Goal: Task Accomplishment & Management: Complete application form

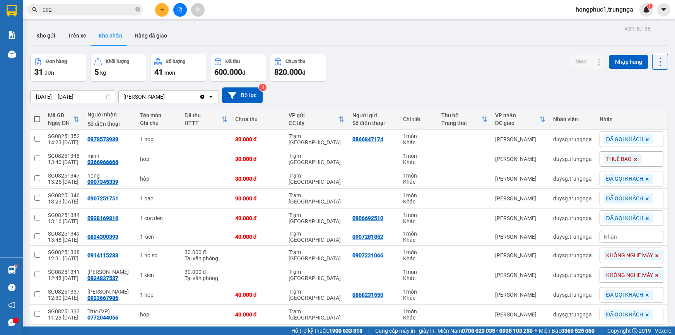
click at [113, 5] on input "092" at bounding box center [88, 9] width 91 height 9
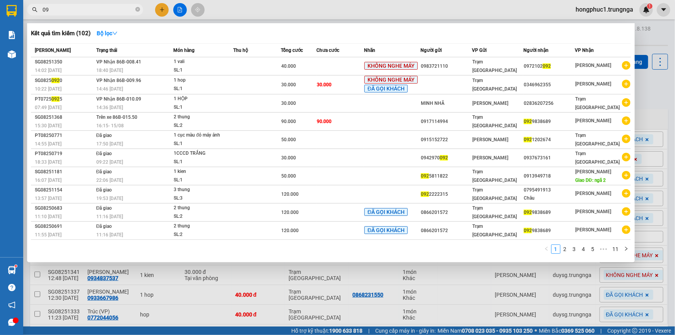
type input "0"
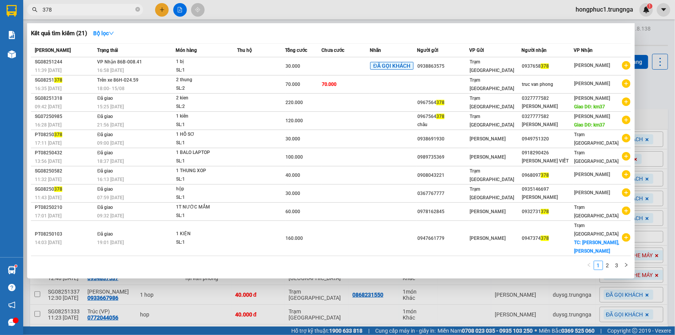
click at [652, 97] on div at bounding box center [337, 167] width 675 height 335
click at [89, 9] on input "378" at bounding box center [88, 9] width 91 height 9
type input "3"
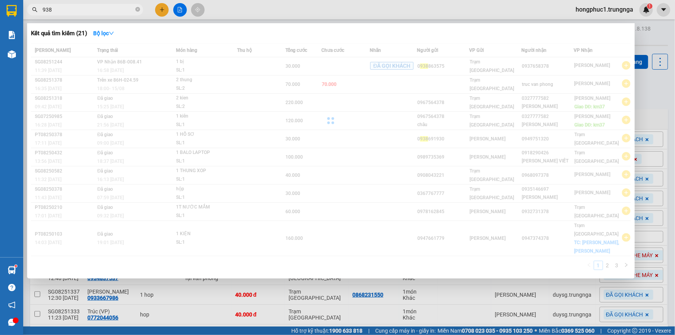
type input "938"
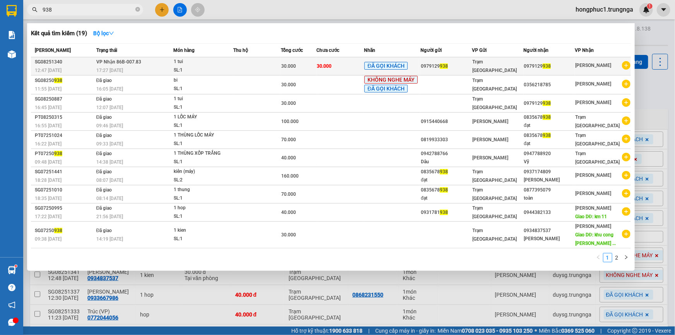
click at [567, 66] on div "0979129 938" at bounding box center [549, 66] width 51 height 8
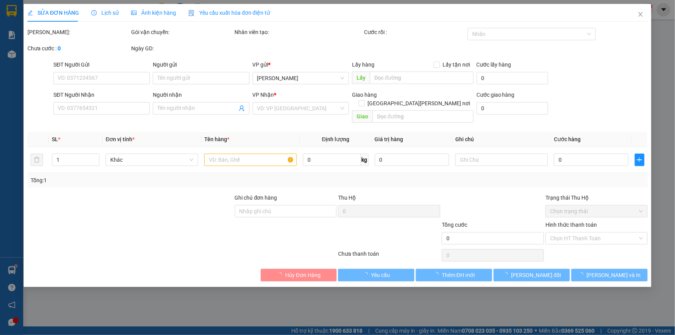
type input "0979129938"
type input "30.000"
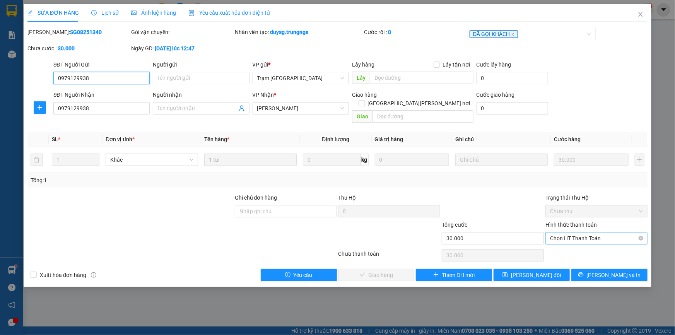
click at [567, 232] on span "Chọn HT Thanh Toán" at bounding box center [596, 238] width 93 height 12
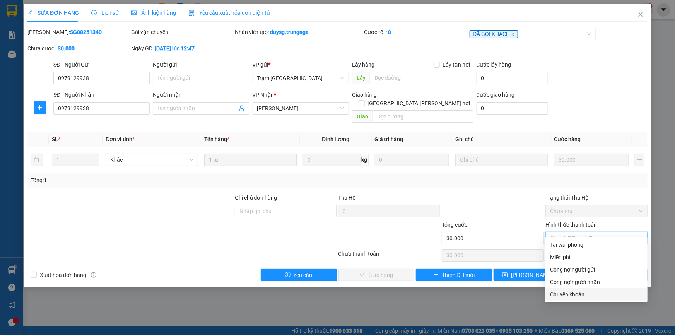
click at [560, 292] on div "Chuyển khoản" at bounding box center [596, 294] width 93 height 9
type input "0"
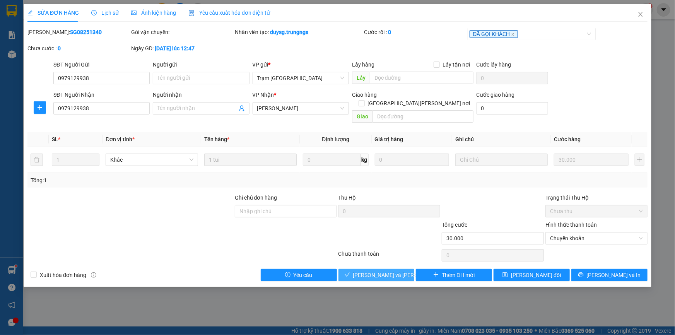
click at [368, 271] on span "[PERSON_NAME] và [PERSON_NAME] hàng" at bounding box center [405, 275] width 104 height 9
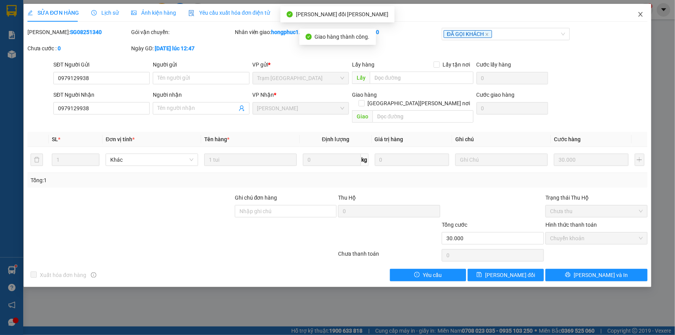
click at [639, 15] on icon "close" at bounding box center [640, 14] width 6 height 6
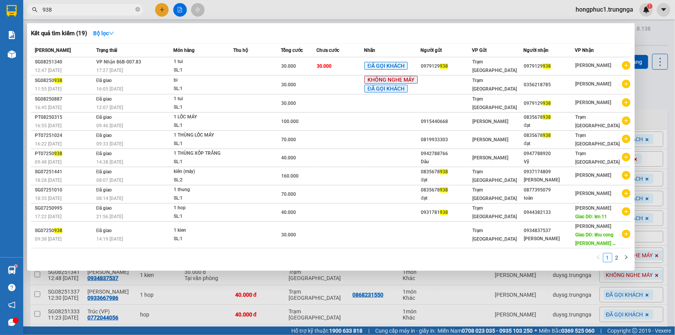
click at [91, 10] on input "938" at bounding box center [88, 9] width 91 height 9
type input "9"
type input "501"
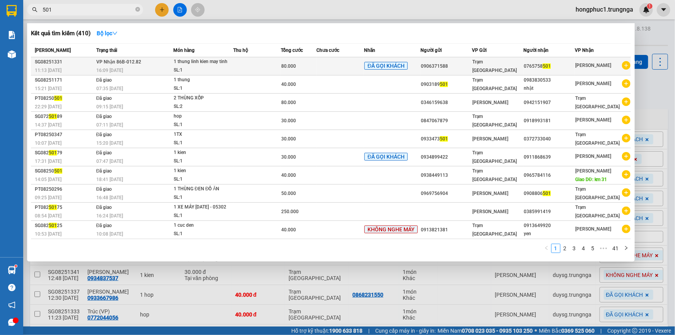
click at [478, 67] on span "Trạm [GEOGRAPHIC_DATA]" at bounding box center [494, 66] width 44 height 14
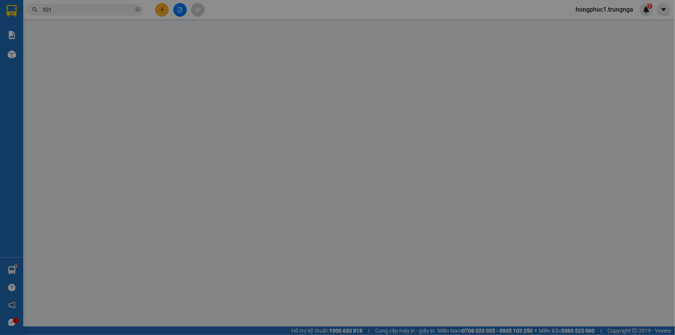
type input "0906371588"
type input "0765758501"
type input "80.000"
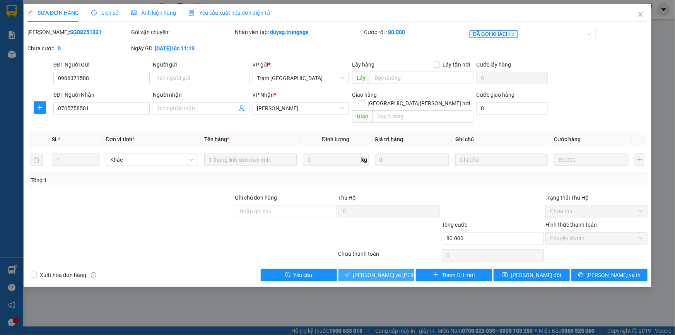
click at [370, 271] on span "[PERSON_NAME] và [PERSON_NAME] hàng" at bounding box center [405, 275] width 104 height 9
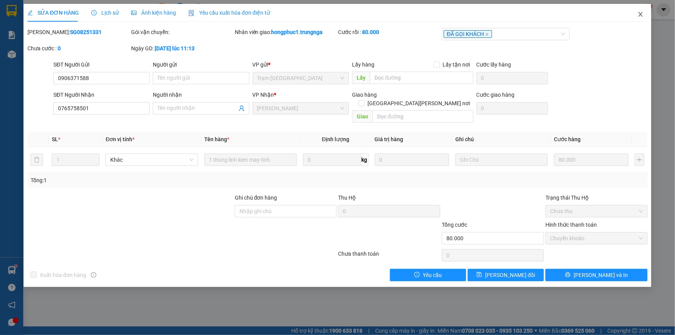
click at [640, 14] on icon "close" at bounding box center [640, 14] width 4 height 5
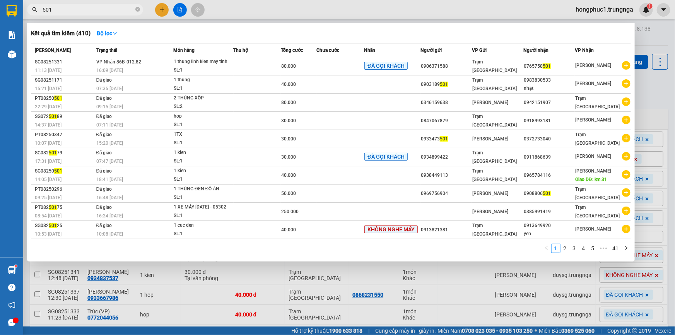
click at [67, 11] on input "501" at bounding box center [88, 9] width 91 height 9
click at [323, 70] on td at bounding box center [340, 66] width 48 height 18
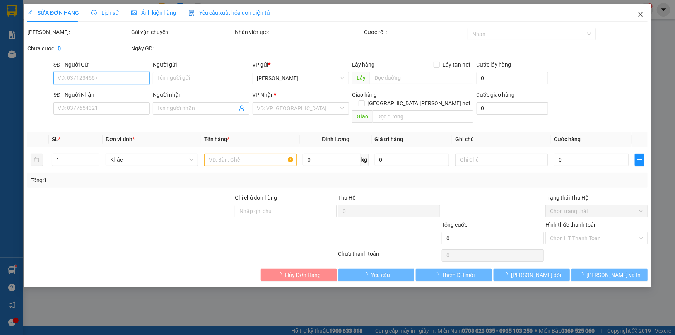
type input "0906371588"
type input "0765758501"
type input "80.000"
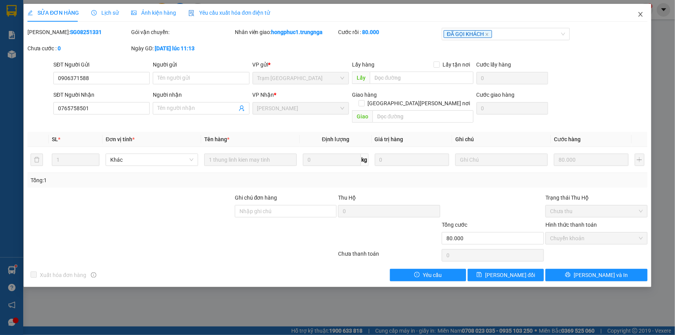
click at [639, 15] on icon "close" at bounding box center [640, 14] width 6 height 6
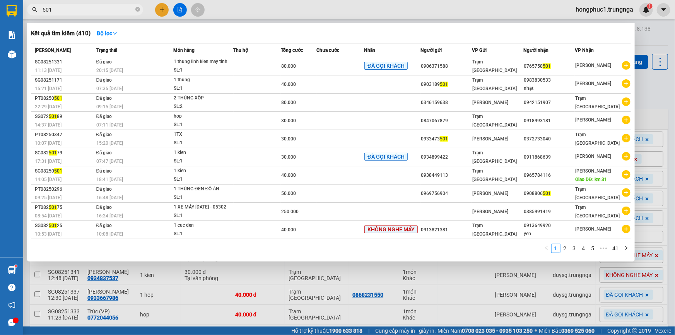
click at [73, 9] on input "501" at bounding box center [88, 9] width 91 height 9
type input "5"
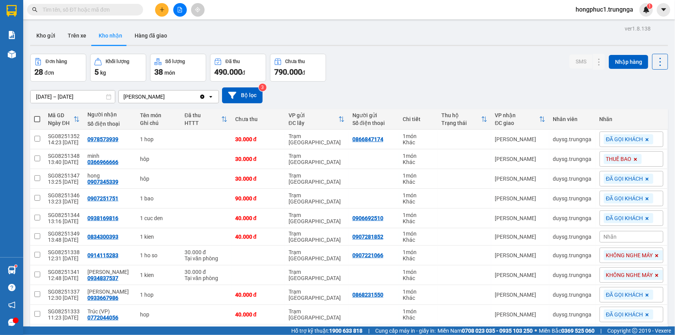
click at [97, 9] on input "text" at bounding box center [88, 9] width 91 height 9
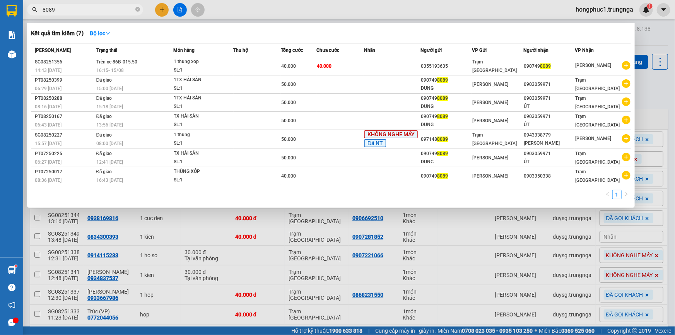
type input "8089"
click at [645, 96] on div at bounding box center [337, 167] width 675 height 335
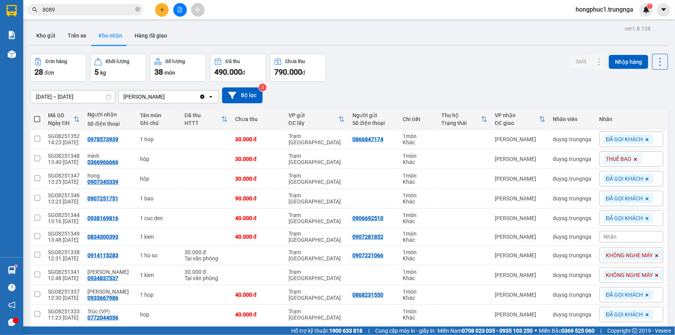
click at [405, 71] on div "Đơn hàng 28 đơn [PERSON_NAME] 5 kg Số [PERSON_NAME] 38 món Đã thu 490.000 [PERS…" at bounding box center [349, 68] width 638 height 28
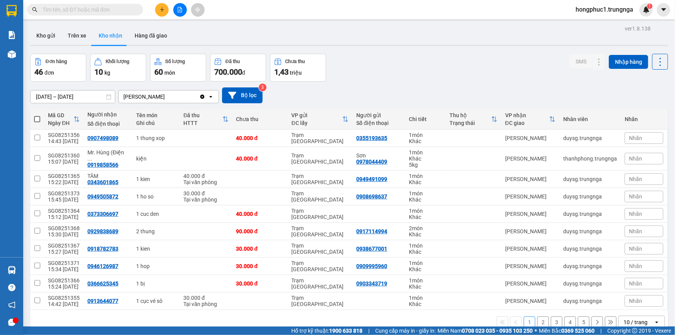
click at [118, 9] on input "text" at bounding box center [88, 9] width 91 height 9
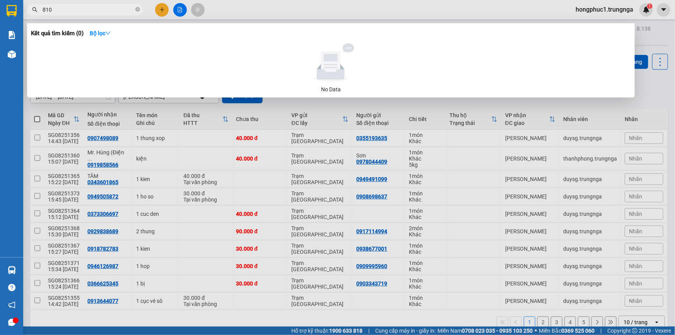
type input "810"
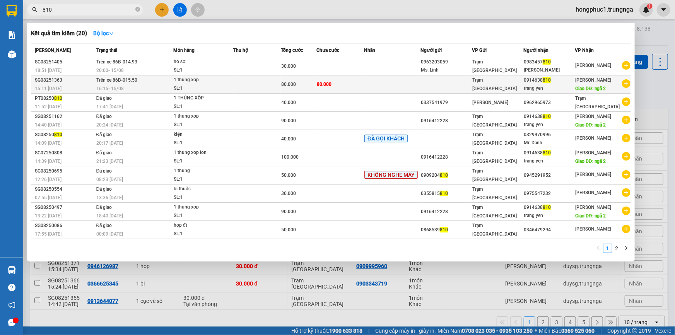
click at [265, 77] on td at bounding box center [258, 84] width 48 height 18
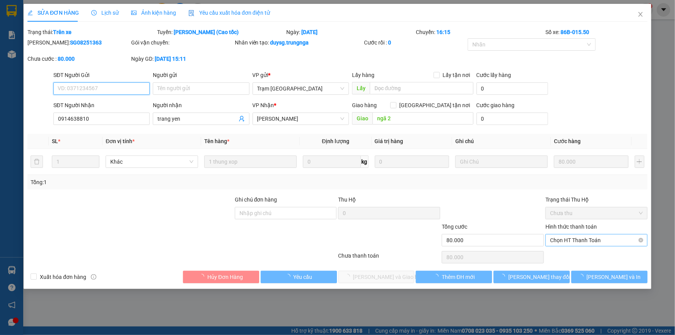
type input "0914638810"
type input "[PERSON_NAME]"
type input "ngã 2"
type input "80.000"
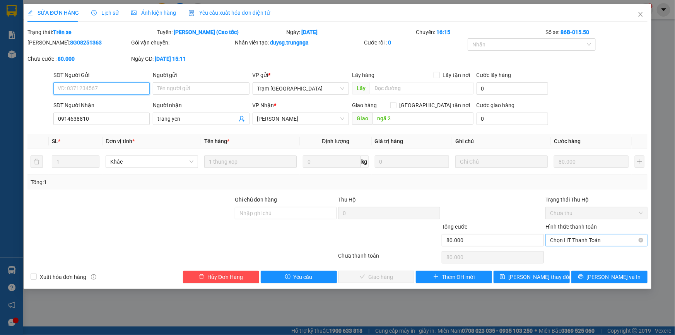
click at [567, 240] on span "Chọn HT Thanh Toán" at bounding box center [596, 240] width 93 height 12
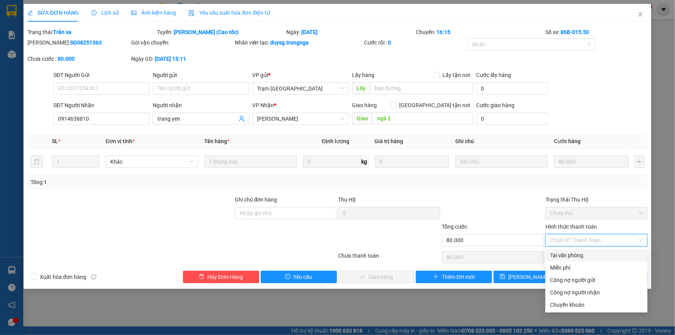
click at [565, 255] on div "Tại văn phòng" at bounding box center [596, 255] width 93 height 9
type input "0"
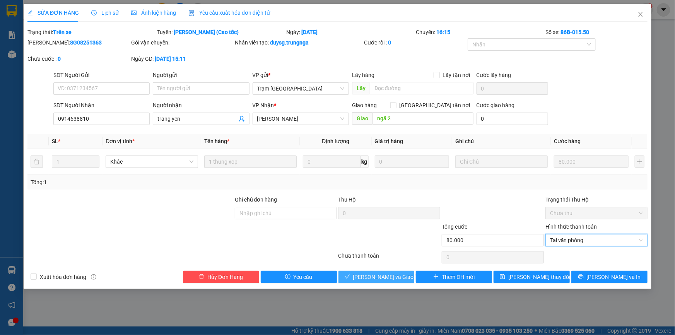
click at [373, 275] on span "[PERSON_NAME] và [PERSON_NAME] hàng" at bounding box center [390, 277] width 74 height 9
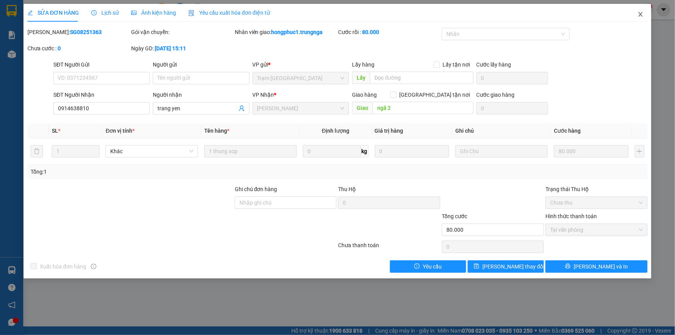
click at [639, 14] on icon "close" at bounding box center [640, 14] width 6 height 6
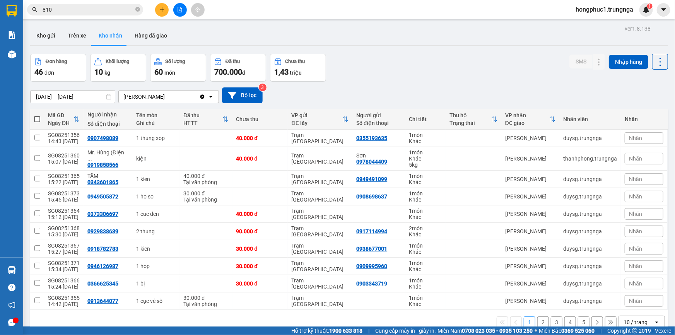
click at [453, 73] on div "Đơn hàng 46 đơn Khối lượng 10 kg Số lượng 60 món Đã thu 700.000 đ Chưa thu 1,43…" at bounding box center [349, 68] width 638 height 28
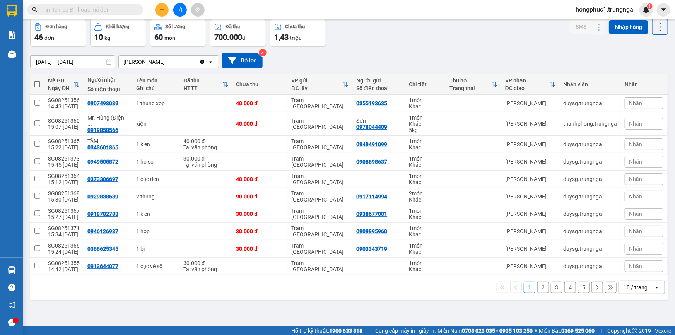
scroll to position [35, 0]
click at [537, 286] on button "2" at bounding box center [543, 287] width 12 height 12
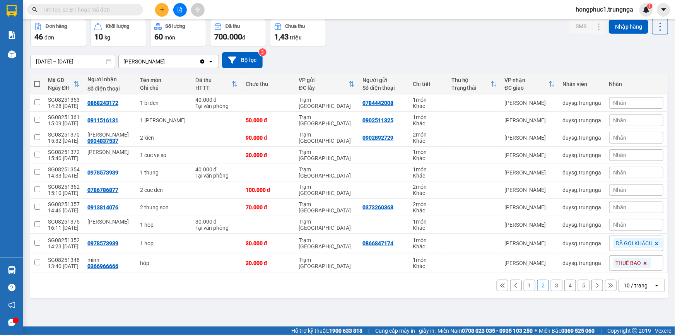
click at [525, 284] on button "1" at bounding box center [530, 286] width 12 height 12
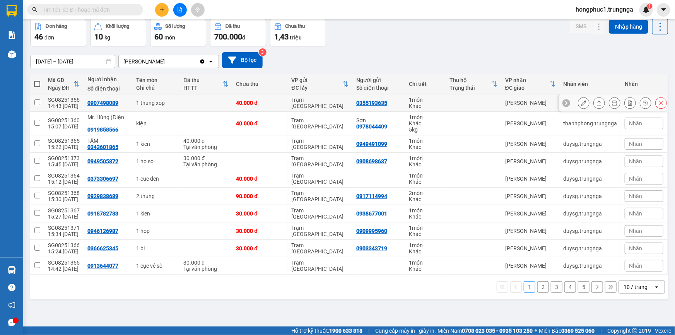
click at [111, 101] on div "0907498089" at bounding box center [102, 103] width 31 height 6
copy div "0907498089"
click at [110, 127] on div "0919858566" at bounding box center [102, 129] width 31 height 6
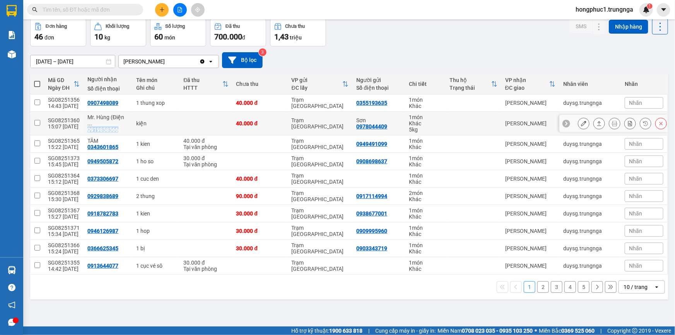
copy div "0919858566"
click at [111, 147] on div "0343601865" at bounding box center [102, 147] width 31 height 6
copy div "0343601865"
click at [101, 162] on div "0949505872" at bounding box center [102, 161] width 31 height 6
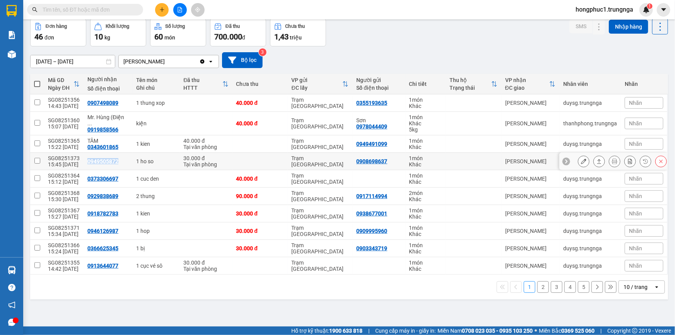
click at [101, 162] on div "0949505872" at bounding box center [102, 161] width 31 height 6
copy div "0949505872"
click at [112, 178] on div "0373306697" at bounding box center [102, 179] width 31 height 6
copy div "0373306697"
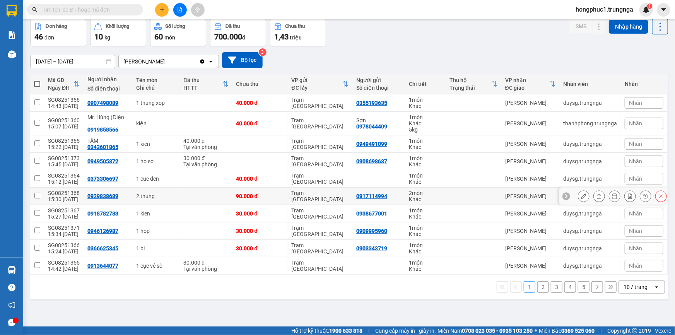
click at [101, 197] on div "0929838689" at bounding box center [102, 196] width 31 height 6
copy div "0929838689"
click at [108, 214] on div "0918782783" at bounding box center [102, 213] width 31 height 6
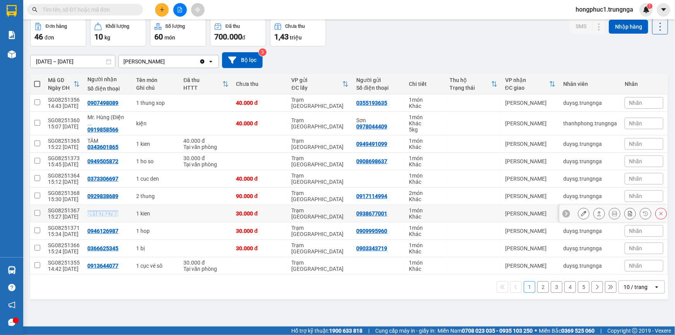
copy div "0918782783"
click at [99, 234] on td "0946126987" at bounding box center [108, 230] width 49 height 17
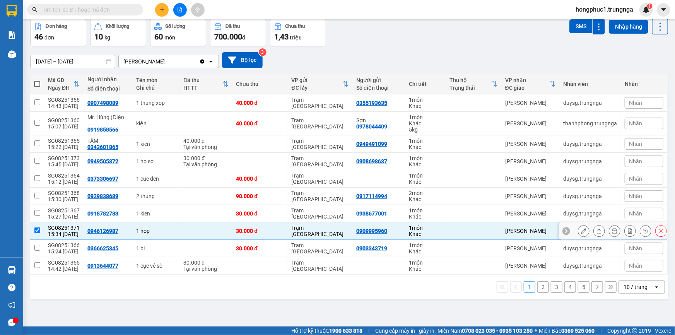
click at [99, 234] on td "0946126987" at bounding box center [108, 230] width 49 height 17
checkbox input "false"
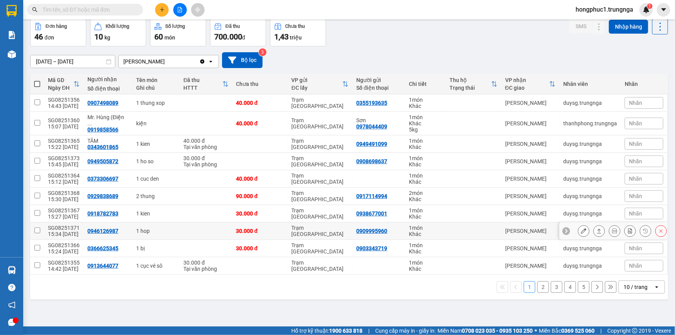
click at [100, 230] on div "0946126987" at bounding box center [102, 231] width 31 height 6
copy div "0946126987"
click at [104, 247] on div "0366625345" at bounding box center [102, 248] width 31 height 6
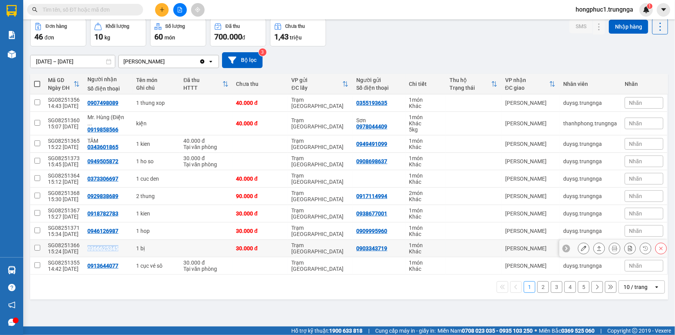
copy div "0366625345"
click at [106, 266] on div "0913644077" at bounding box center [102, 266] width 31 height 6
copy div "0913644077"
click at [537, 286] on button "2" at bounding box center [543, 287] width 12 height 12
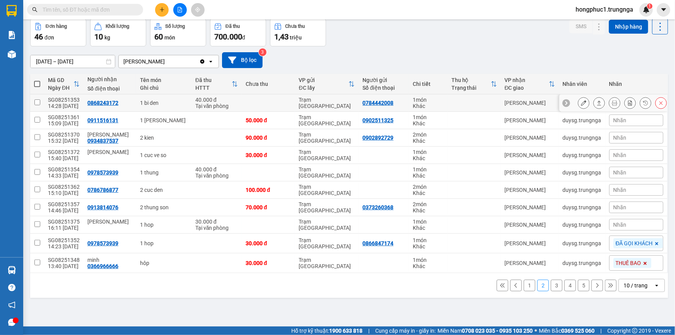
click at [92, 101] on div "0868243172" at bounding box center [102, 103] width 31 height 6
click at [106, 117] on div "0911516131" at bounding box center [102, 120] width 31 height 6
click at [109, 140] on div "0934837537" at bounding box center [102, 141] width 31 height 6
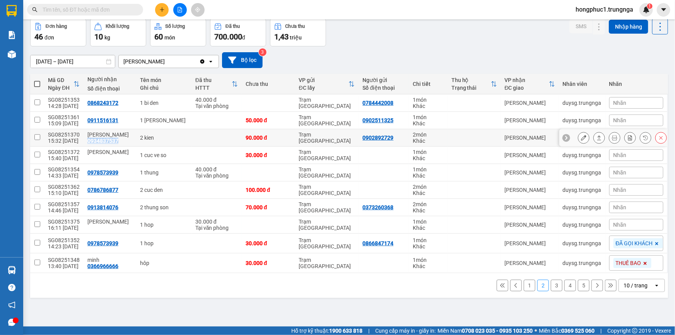
click at [109, 140] on div "0934837537" at bounding box center [102, 141] width 31 height 6
click at [106, 171] on div "0978573939" at bounding box center [102, 172] width 31 height 6
click at [108, 188] on div "0786786877" at bounding box center [102, 190] width 31 height 6
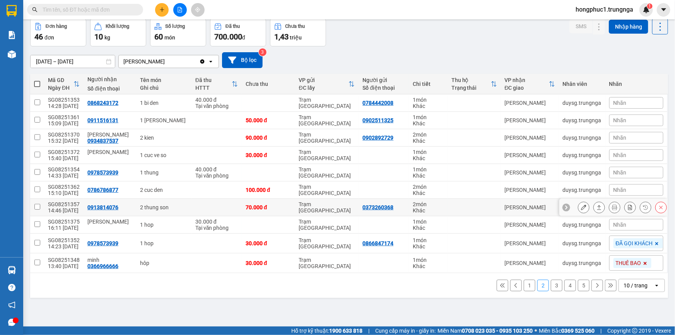
click at [109, 207] on div "0913814076" at bounding box center [102, 207] width 31 height 6
click at [119, 10] on input "text" at bounding box center [88, 9] width 91 height 9
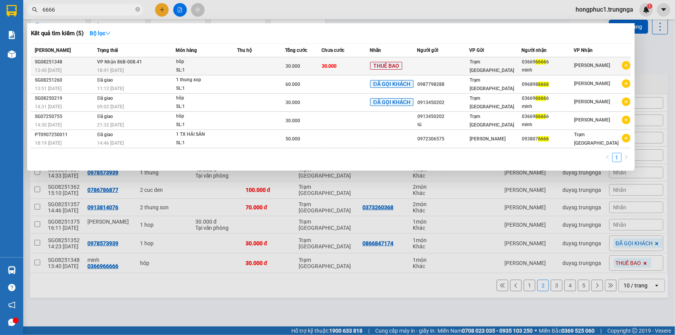
type input "6666"
click at [478, 68] on span "Trạm [GEOGRAPHIC_DATA]" at bounding box center [491, 66] width 44 height 14
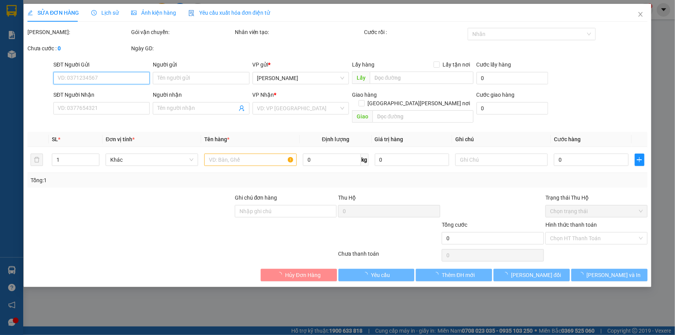
type input "0366966666"
type input "minh"
type input "30.000"
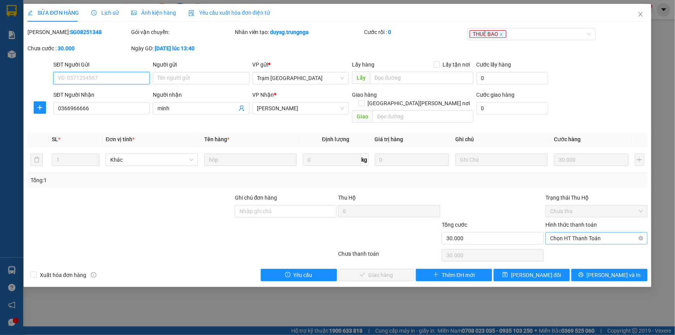
click at [594, 232] on span "Chọn HT Thanh Toán" at bounding box center [596, 238] width 93 height 12
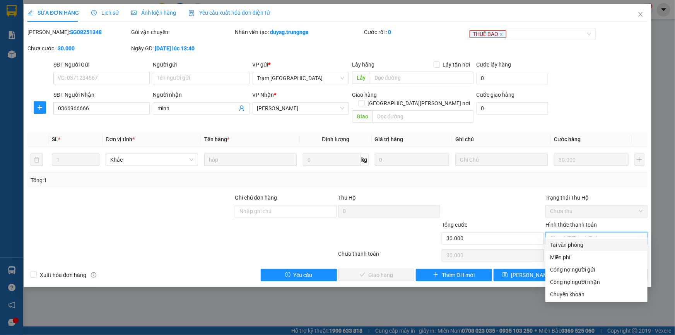
click at [585, 242] on div "Tại văn phòng" at bounding box center [596, 245] width 93 height 9
type input "0"
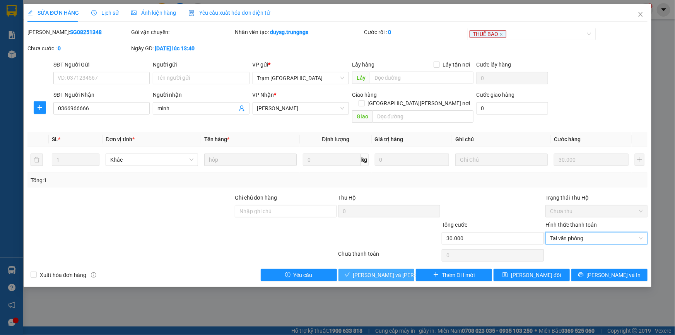
click at [390, 271] on span "[PERSON_NAME] và [PERSON_NAME] hàng" at bounding box center [405, 275] width 104 height 9
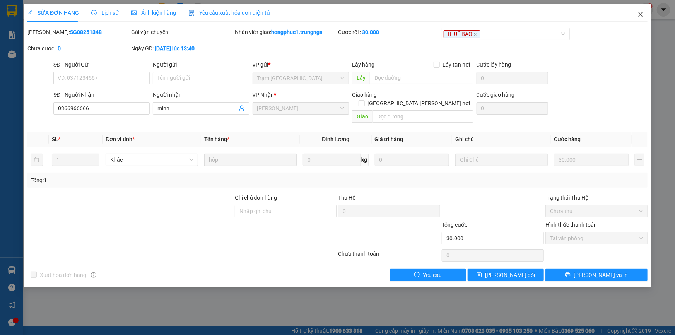
click at [641, 12] on icon "close" at bounding box center [640, 14] width 6 height 6
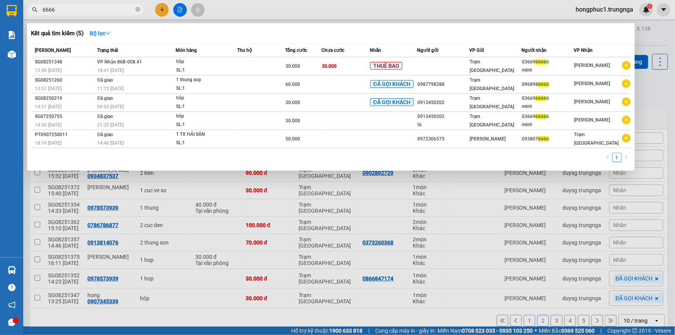
click at [110, 12] on input "6666" at bounding box center [88, 9] width 91 height 9
type input "6"
type input "987"
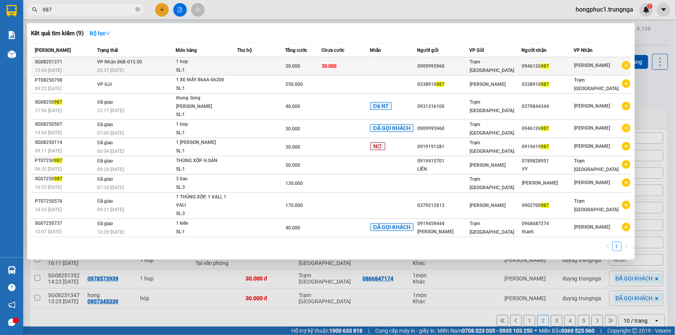
click at [227, 60] on div "1 hop" at bounding box center [205, 62] width 58 height 9
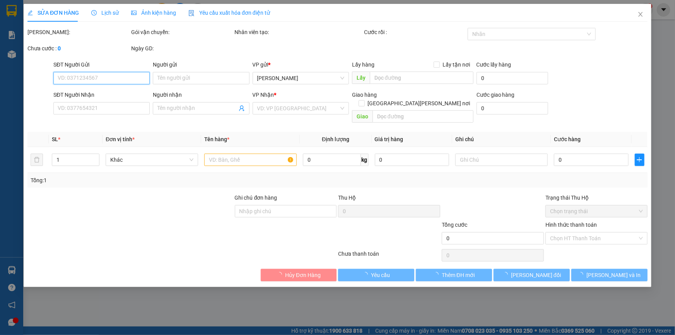
type input "0909995960"
type input "0946126987"
type input "30.000"
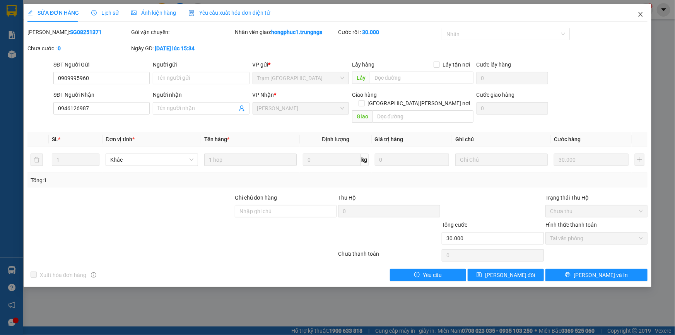
click at [641, 15] on icon "close" at bounding box center [640, 14] width 6 height 6
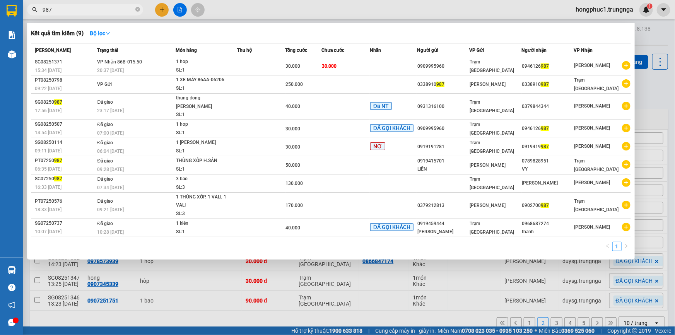
click at [107, 12] on input "987" at bounding box center [88, 9] width 91 height 9
type input "9"
type input "089"
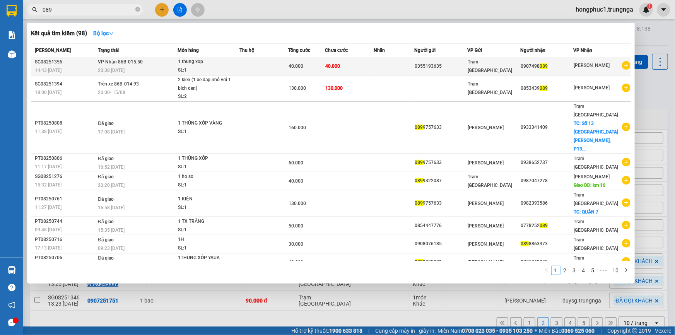
click at [306, 67] on div "40.000" at bounding box center [306, 66] width 36 height 9
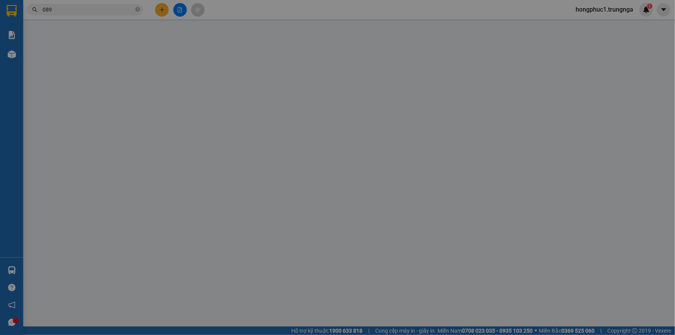
type input "0355193635"
type input "0907498089"
type input "40.000"
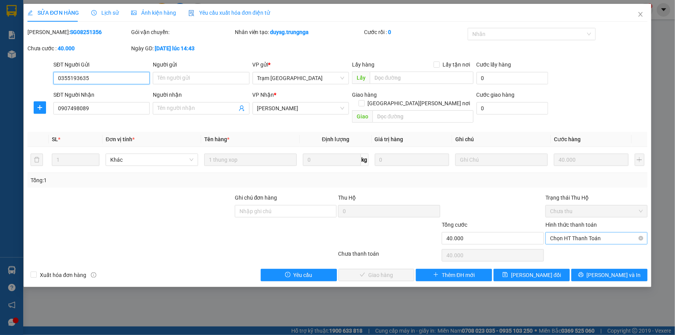
click at [564, 232] on span "Chọn HT Thanh Toán" at bounding box center [596, 238] width 93 height 12
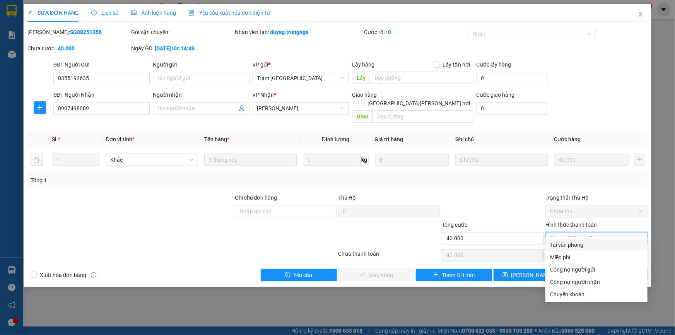
click at [563, 243] on div "Tại văn phòng" at bounding box center [596, 245] width 93 height 9
type input "0"
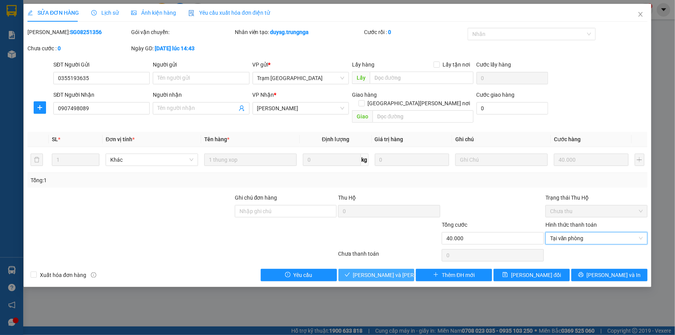
click at [397, 271] on span "[PERSON_NAME] và [PERSON_NAME] hàng" at bounding box center [405, 275] width 104 height 9
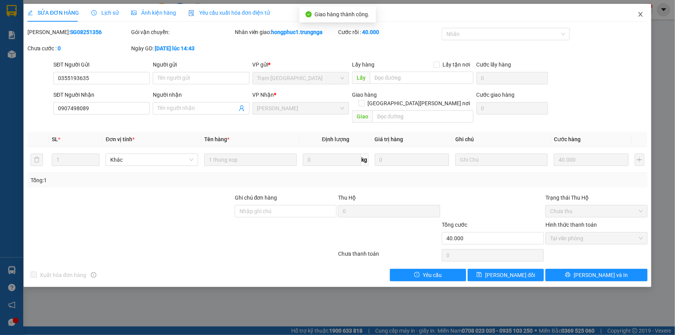
click at [640, 17] on icon "close" at bounding box center [640, 14] width 6 height 6
